Goal: Transaction & Acquisition: Download file/media

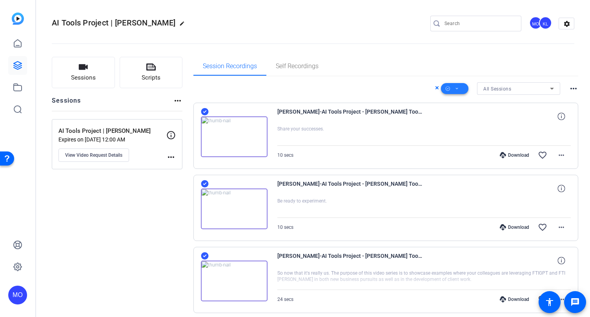
click at [460, 87] on span at bounding box center [454, 88] width 27 height 19
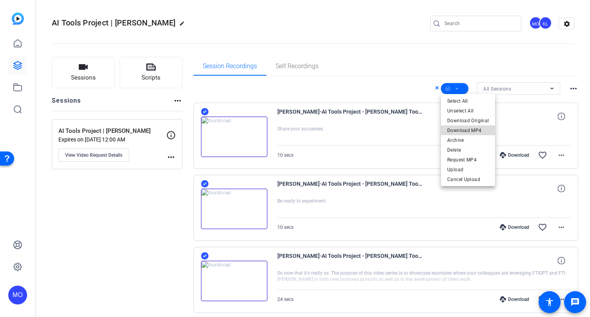
click at [471, 133] on span "Download MP4" at bounding box center [468, 130] width 42 height 9
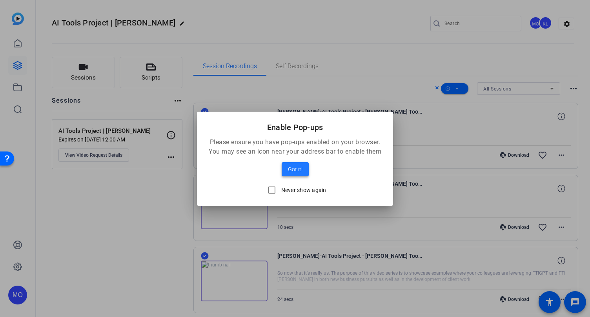
click at [298, 174] on span at bounding box center [295, 169] width 27 height 19
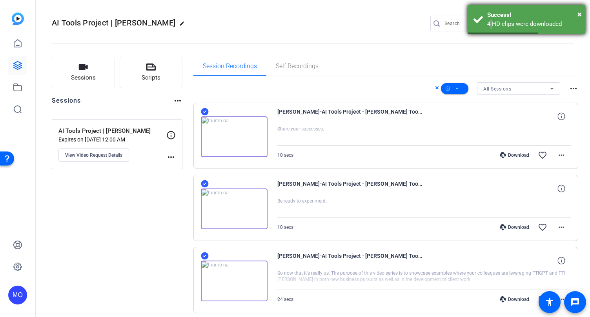
click at [486, 20] on div "× Success! 4 HD clips were downloaded" at bounding box center [526, 19] width 118 height 29
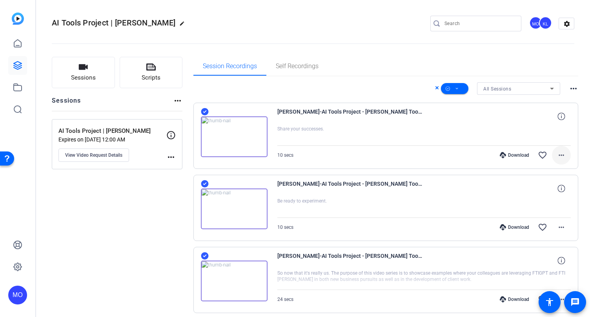
click at [560, 157] on mat-icon "more_horiz" at bounding box center [560, 155] width 9 height 9
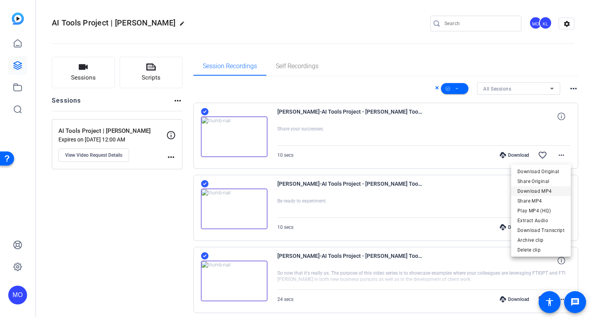
click at [548, 193] on span "Download MP4" at bounding box center [540, 191] width 47 height 9
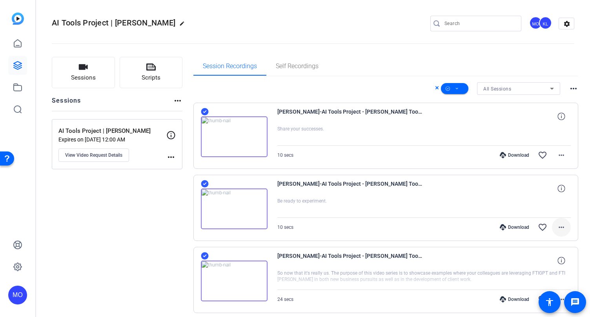
click at [565, 228] on mat-icon "more_horiz" at bounding box center [560, 227] width 9 height 9
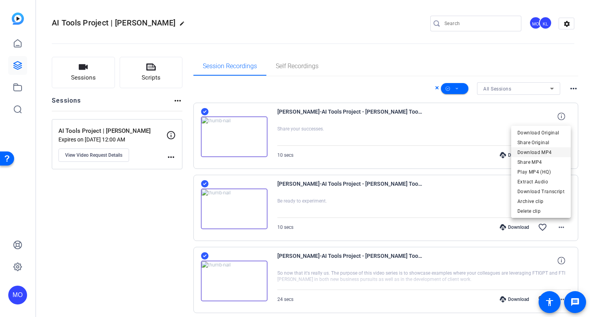
click at [543, 151] on span "Download MP4" at bounding box center [540, 152] width 47 height 9
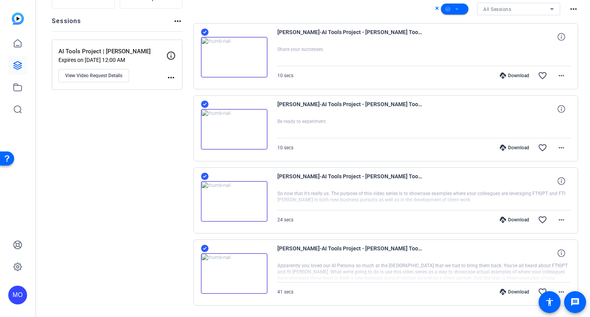
scroll to position [103, 0]
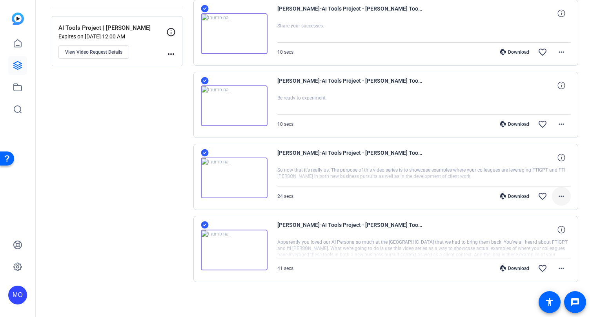
click at [562, 197] on mat-icon "more_horiz" at bounding box center [560, 196] width 9 height 9
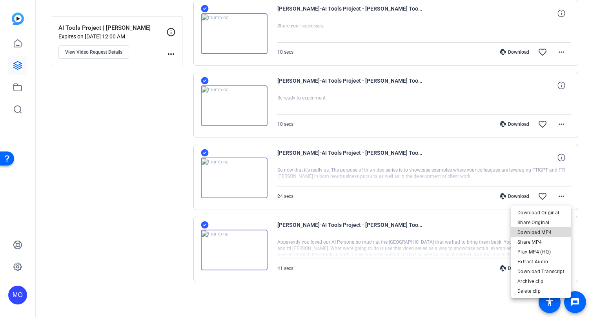
click at [543, 234] on span "Download MP4" at bounding box center [540, 232] width 47 height 9
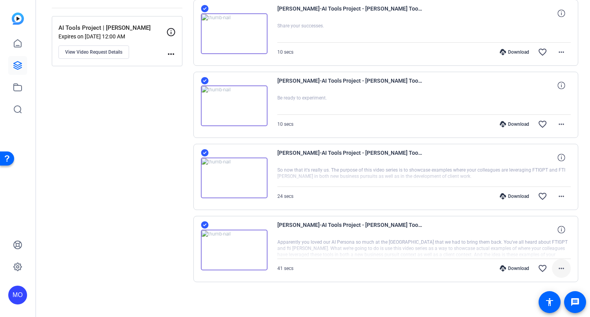
click at [560, 269] on mat-icon "more_horiz" at bounding box center [560, 268] width 9 height 9
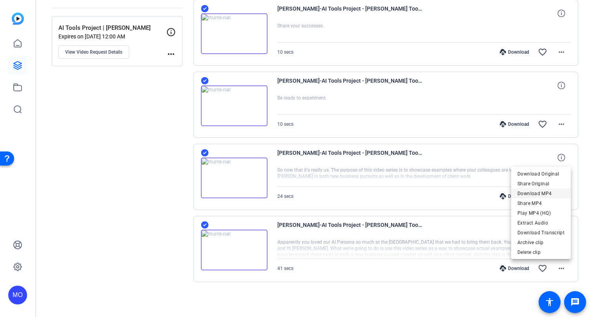
click at [546, 195] on span "Download MP4" at bounding box center [540, 193] width 47 height 9
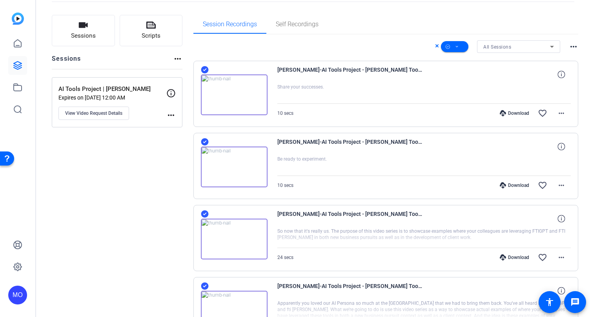
scroll to position [0, 0]
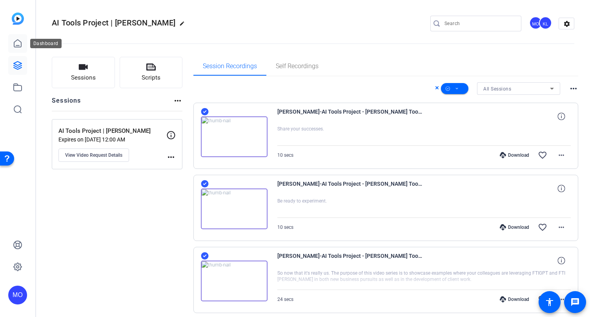
click at [22, 48] on link at bounding box center [17, 43] width 19 height 19
